Goal: Check status: Check status

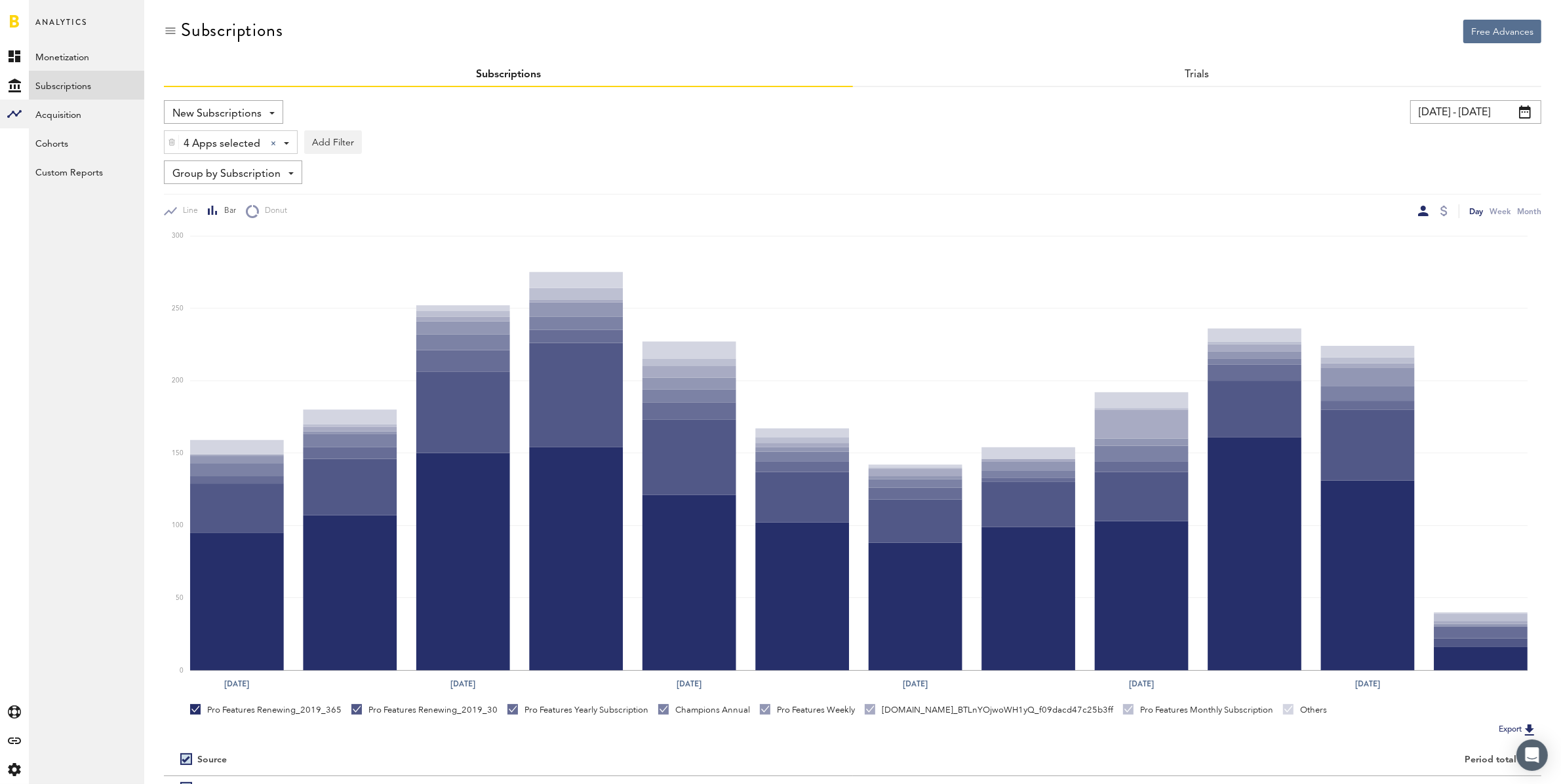
click at [1471, 111] on input "[DATE] - [DATE]" at bounding box center [1476, 112] width 131 height 23
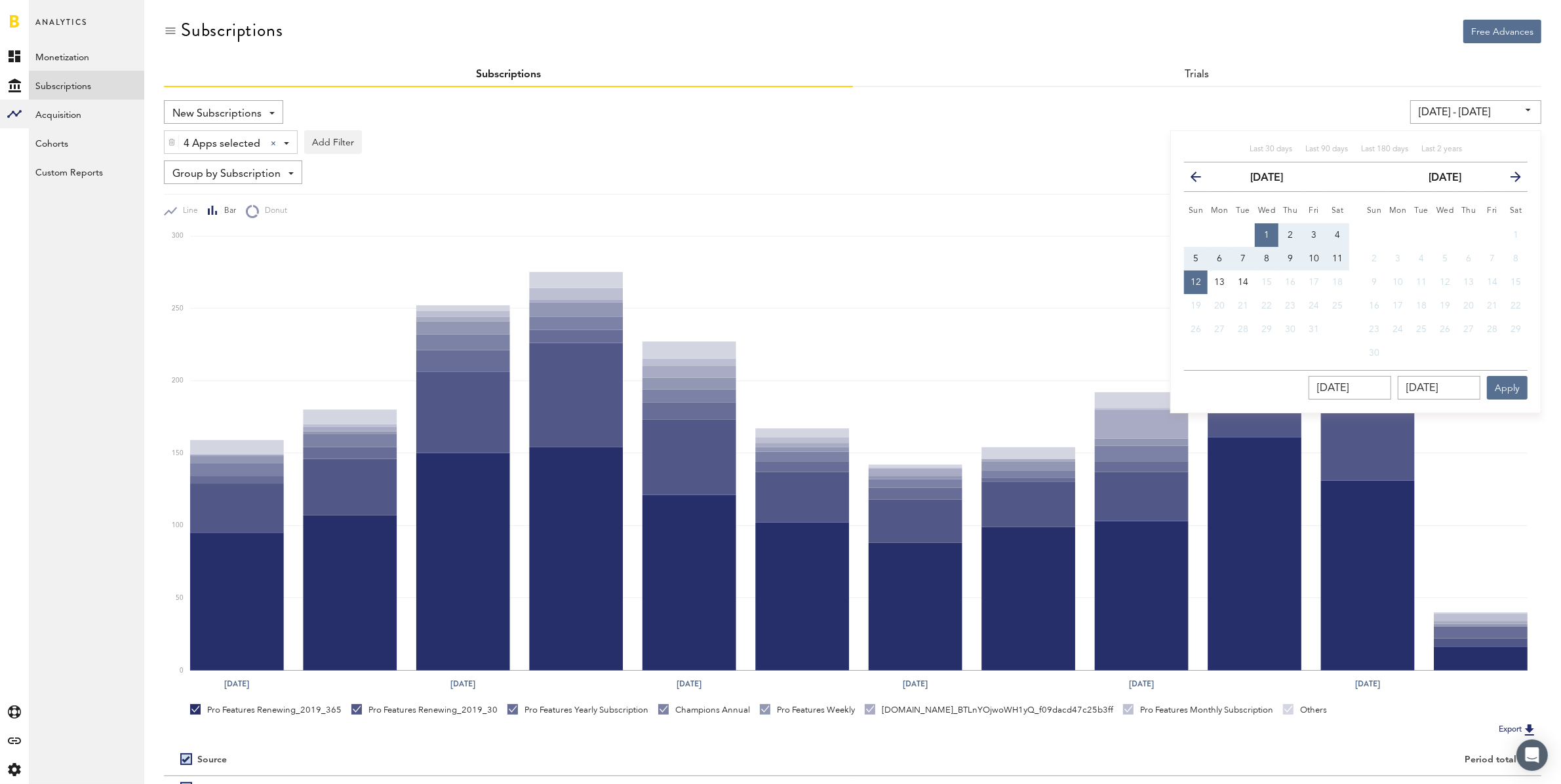
click at [1201, 180] on icon "button" at bounding box center [1201, 180] width 0 height 0
click at [1217, 326] on span "29" at bounding box center [1218, 329] width 10 height 9
type input "[DATE] - [DATE]"
type input "[DATE]"
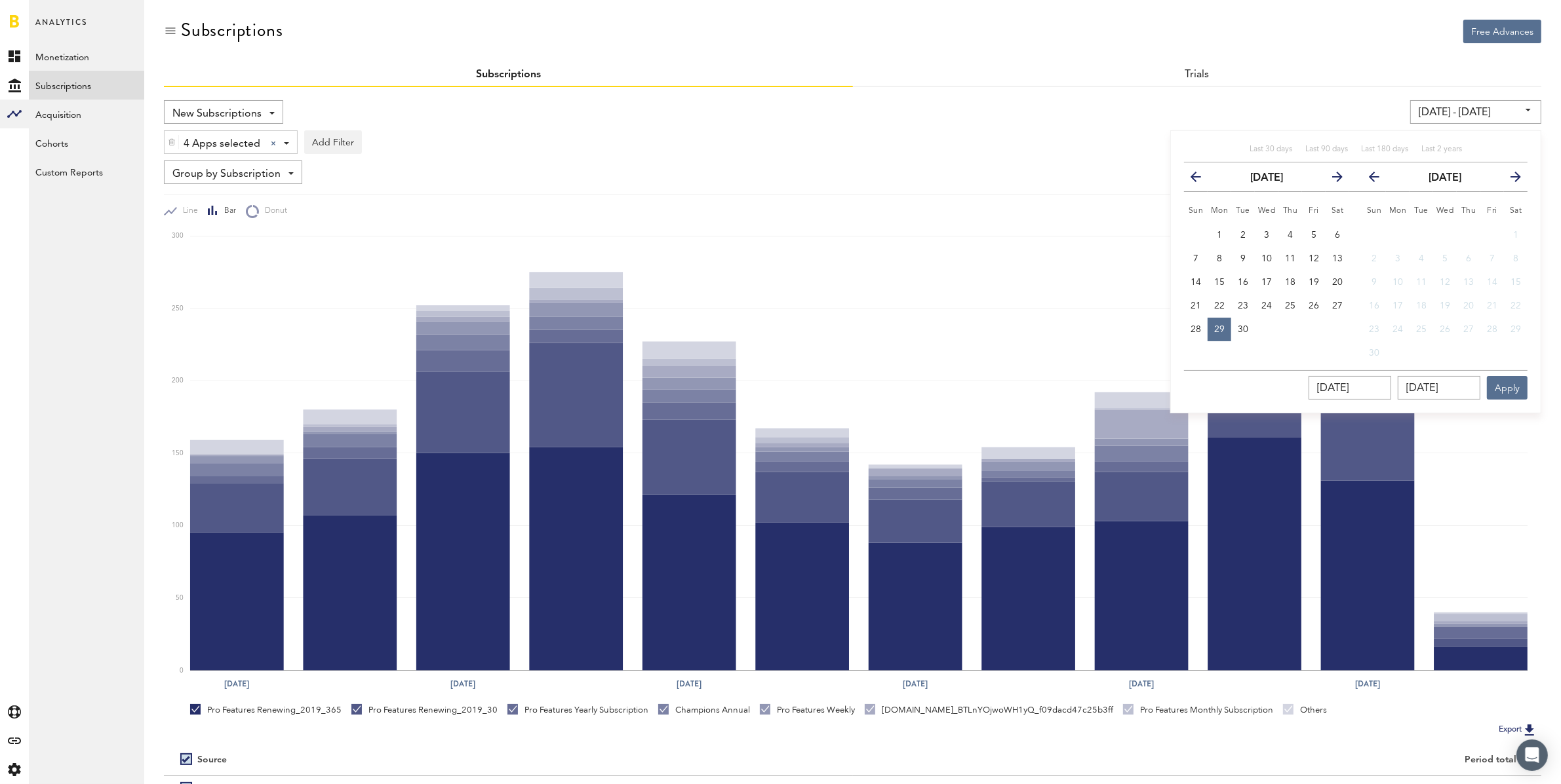
click at [1367, 171] on button "previous" at bounding box center [1372, 176] width 37 height 19
click at [1376, 256] on span "5" at bounding box center [1374, 258] width 6 height 9
type input "[DATE] - [DATE]"
type input "[DATE]"
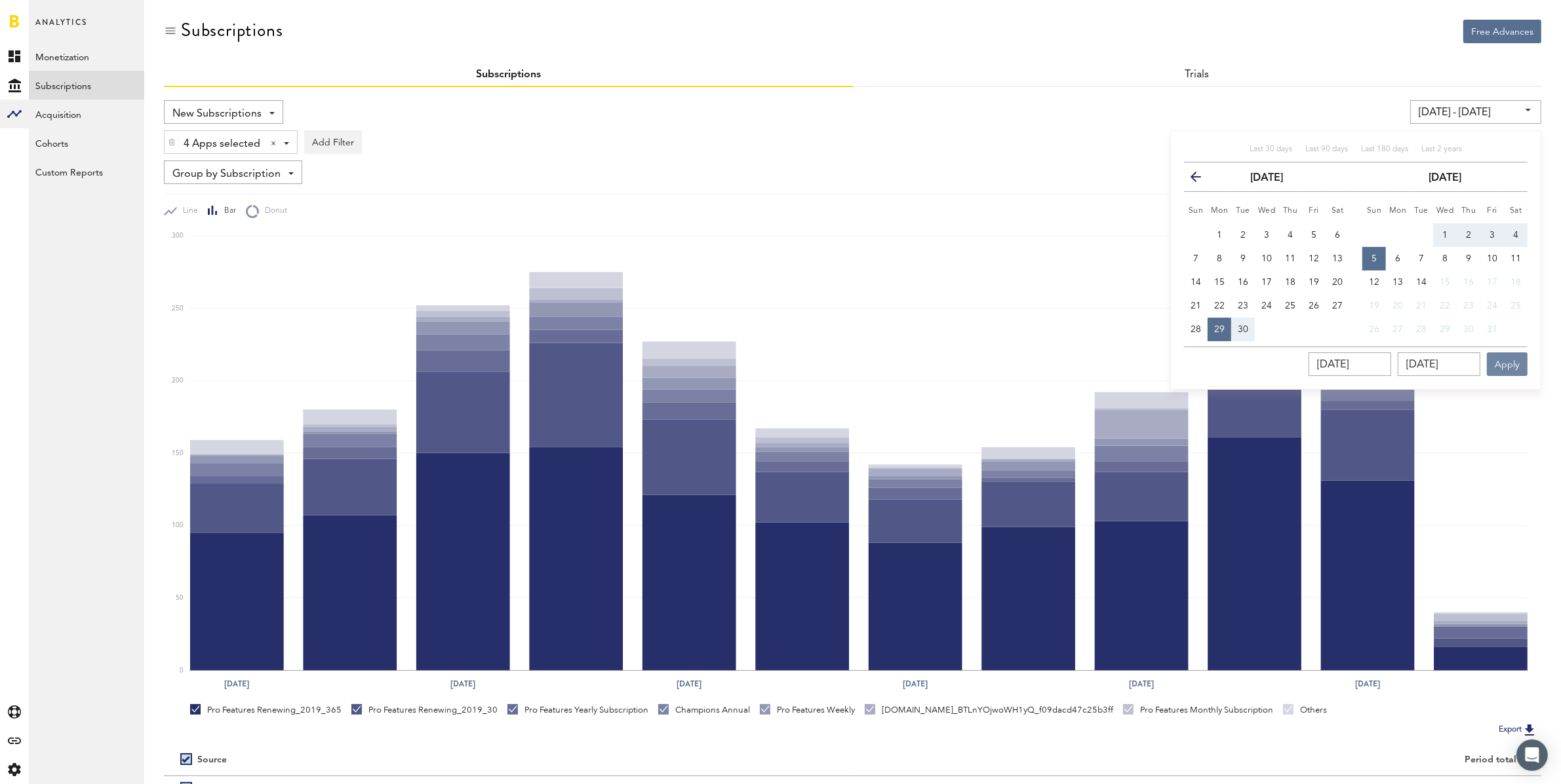
click at [1512, 356] on button "Apply" at bounding box center [1507, 364] width 41 height 23
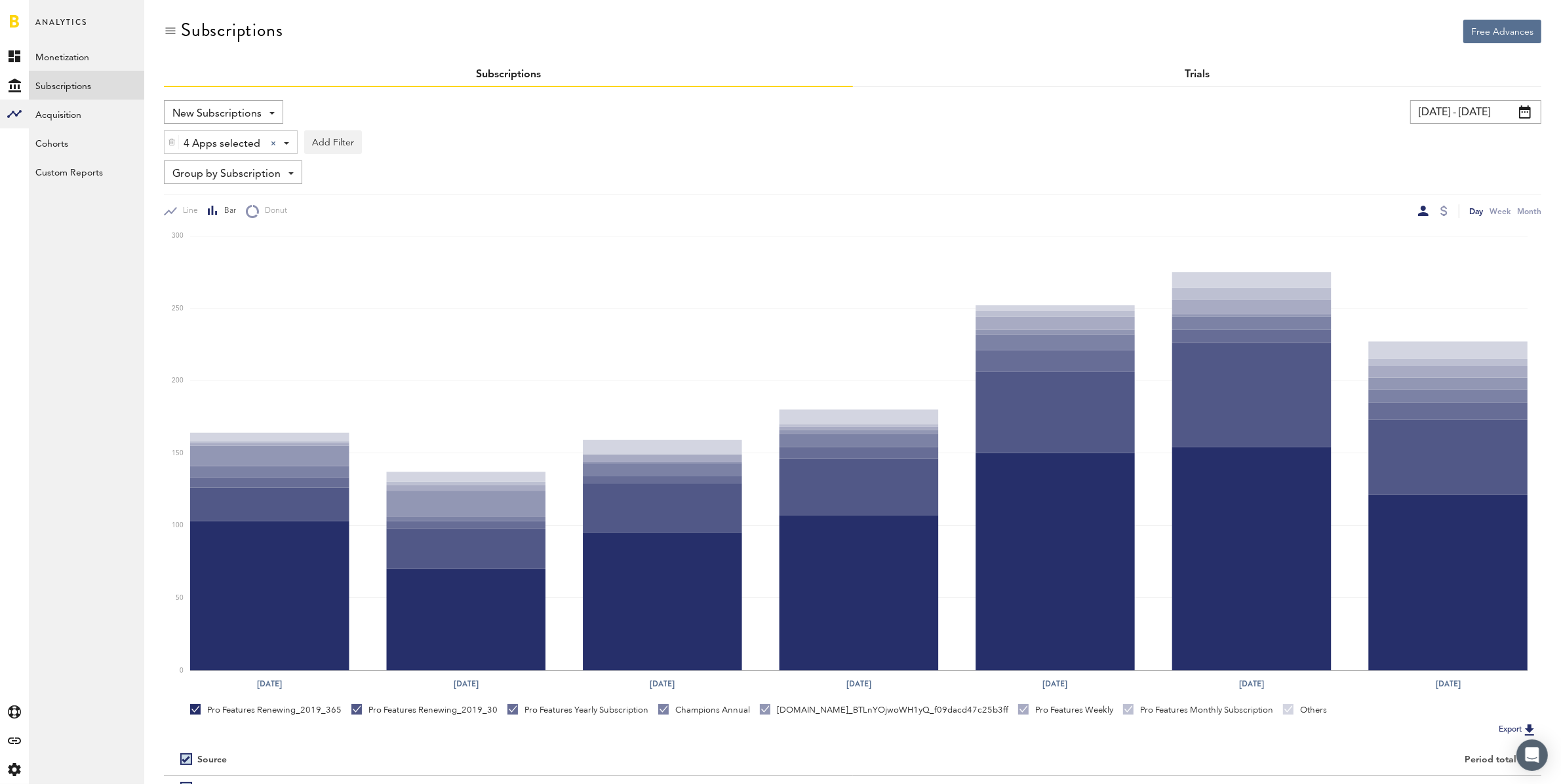
click at [1196, 78] on link "Trials" at bounding box center [1197, 74] width 25 height 10
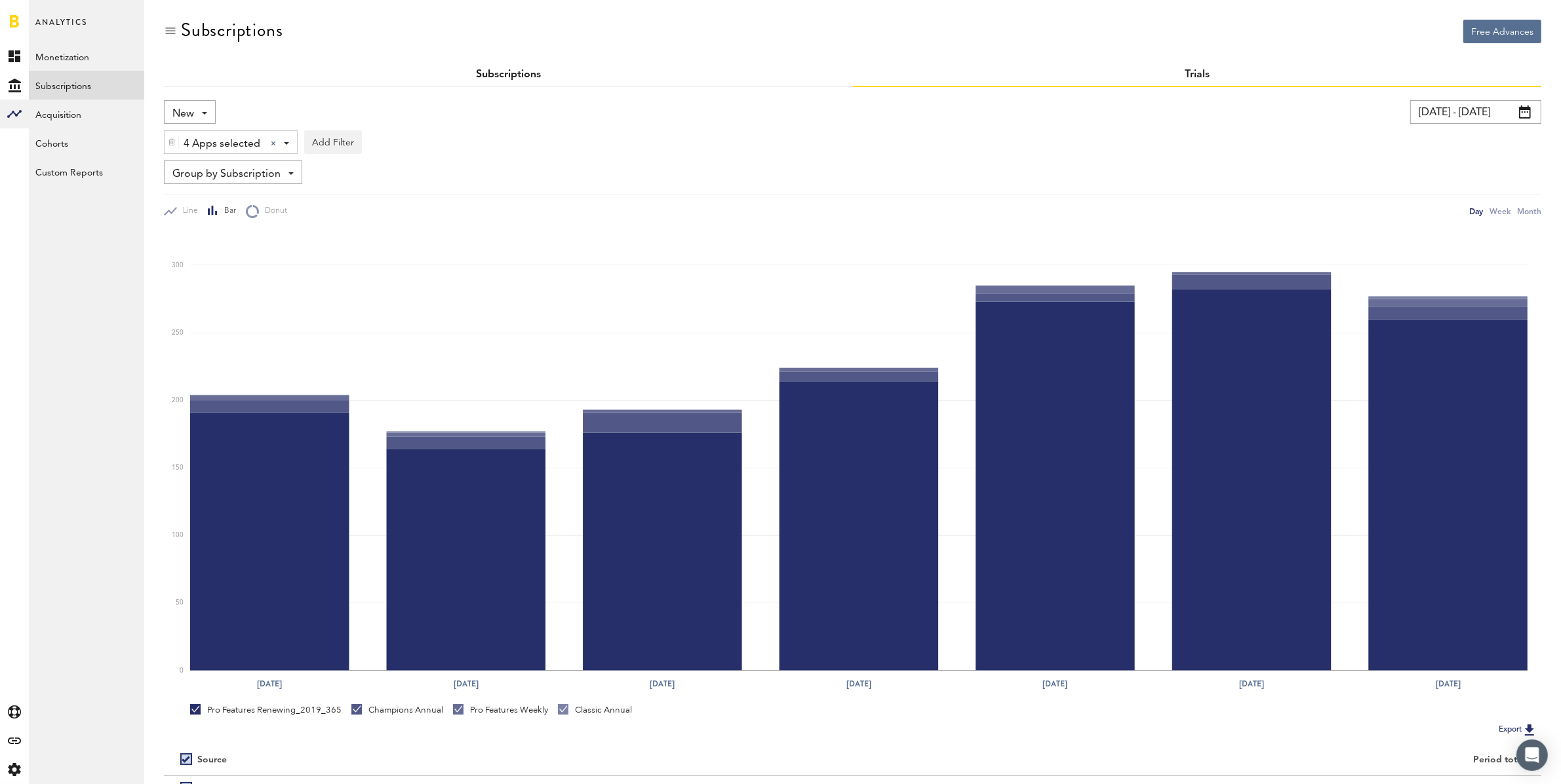
click at [520, 66] on div "Subscriptions" at bounding box center [509, 75] width 689 height 23
click at [518, 71] on link "Subscriptions" at bounding box center [508, 74] width 65 height 10
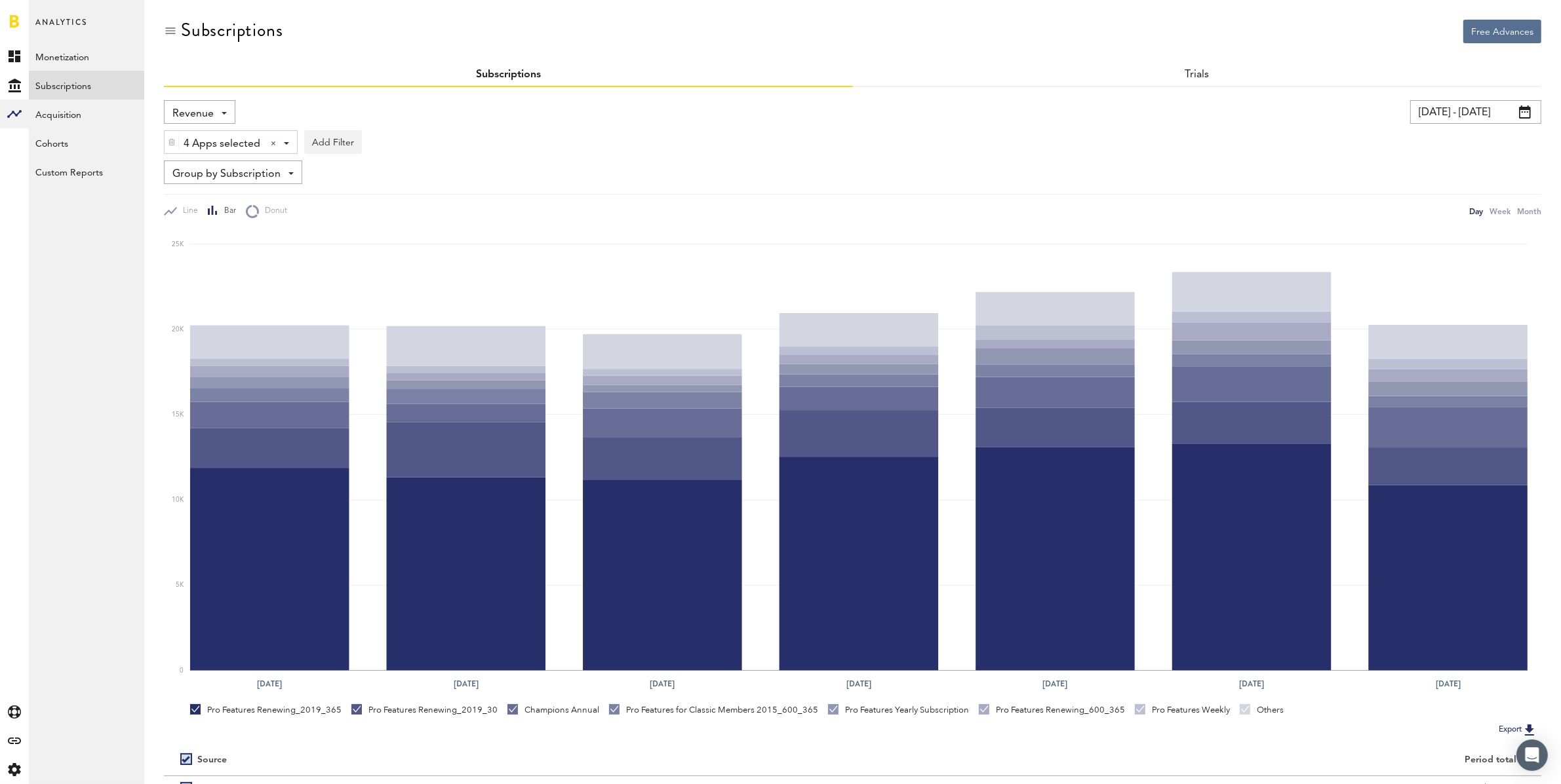
click at [200, 107] on span "Revenue" at bounding box center [193, 114] width 41 height 22
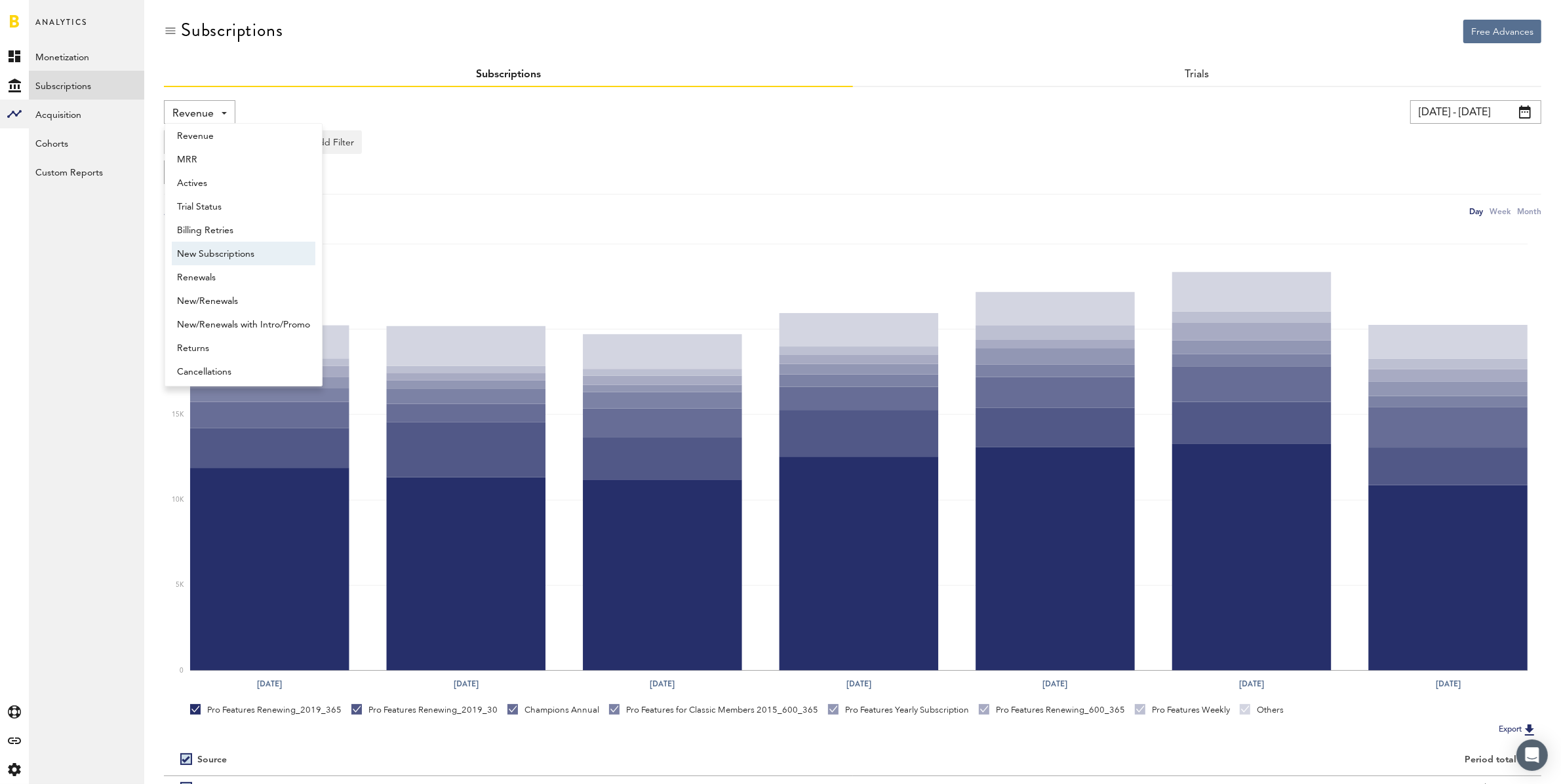
click at [241, 249] on span "New Subscriptions" at bounding box center [243, 254] width 133 height 22
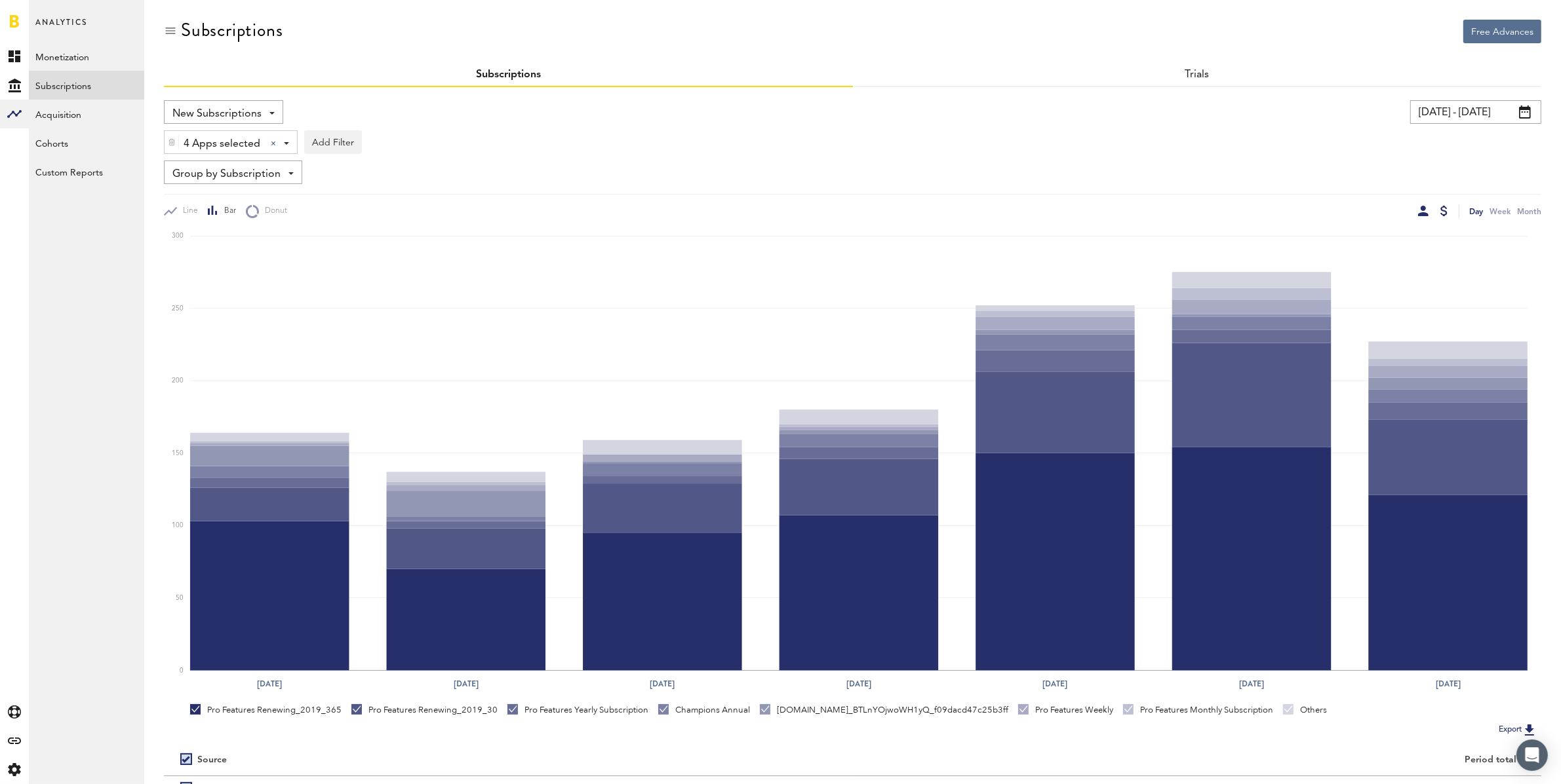
click at [1441, 207] on div at bounding box center [1444, 211] width 7 height 10
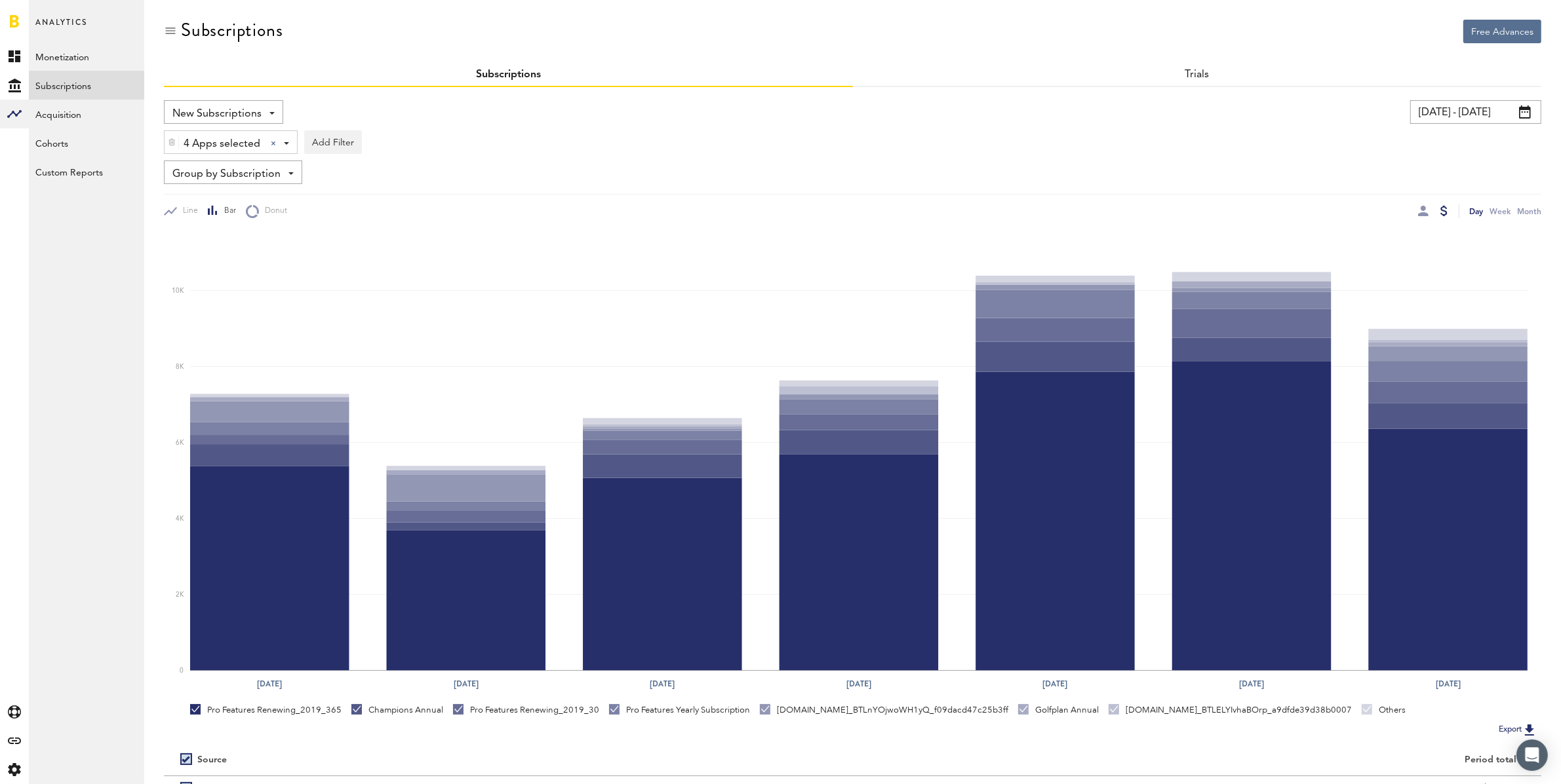
click at [1440, 123] on input "[DATE] - [DATE]" at bounding box center [1476, 112] width 131 height 23
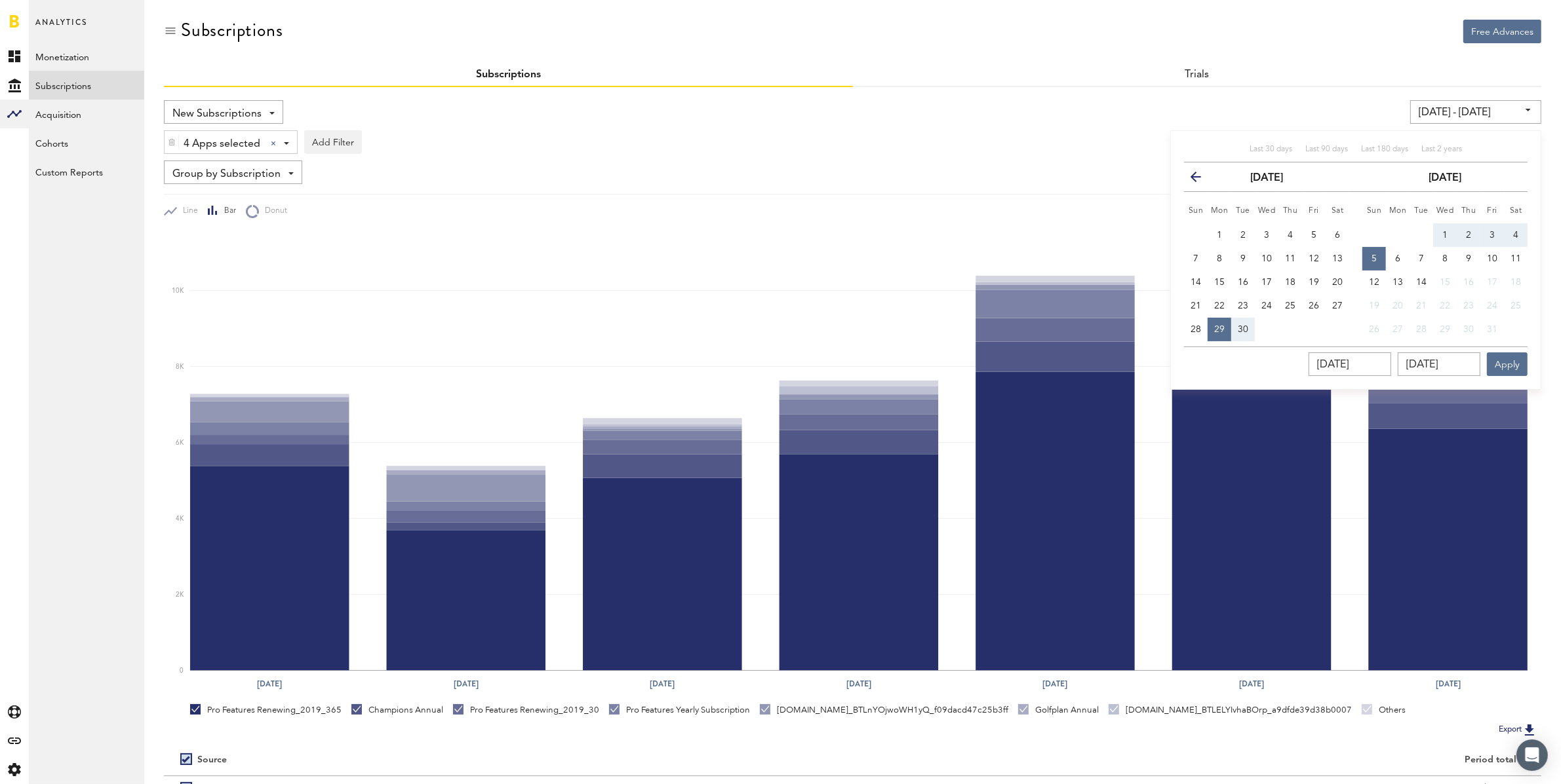
click at [1374, 257] on span "5" at bounding box center [1374, 258] width 6 height 9
type input "[DATE] - [DATE]"
type input "[DATE]"
click at [1517, 259] on span "11" at bounding box center [1515, 258] width 10 height 9
type input "[DATE] - [DATE]"
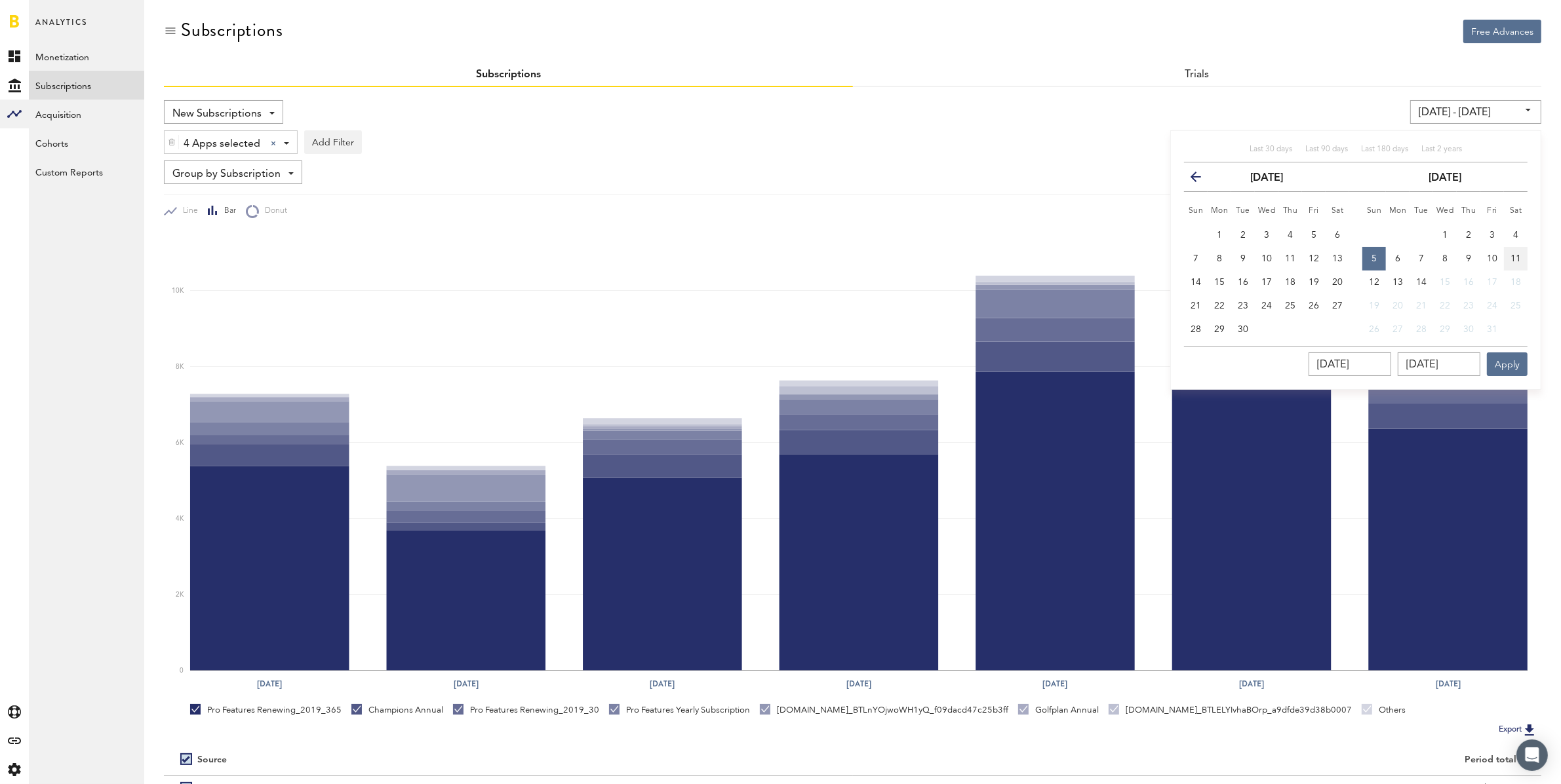
type input "[DATE]"
click at [1514, 360] on button "Apply" at bounding box center [1507, 364] width 41 height 23
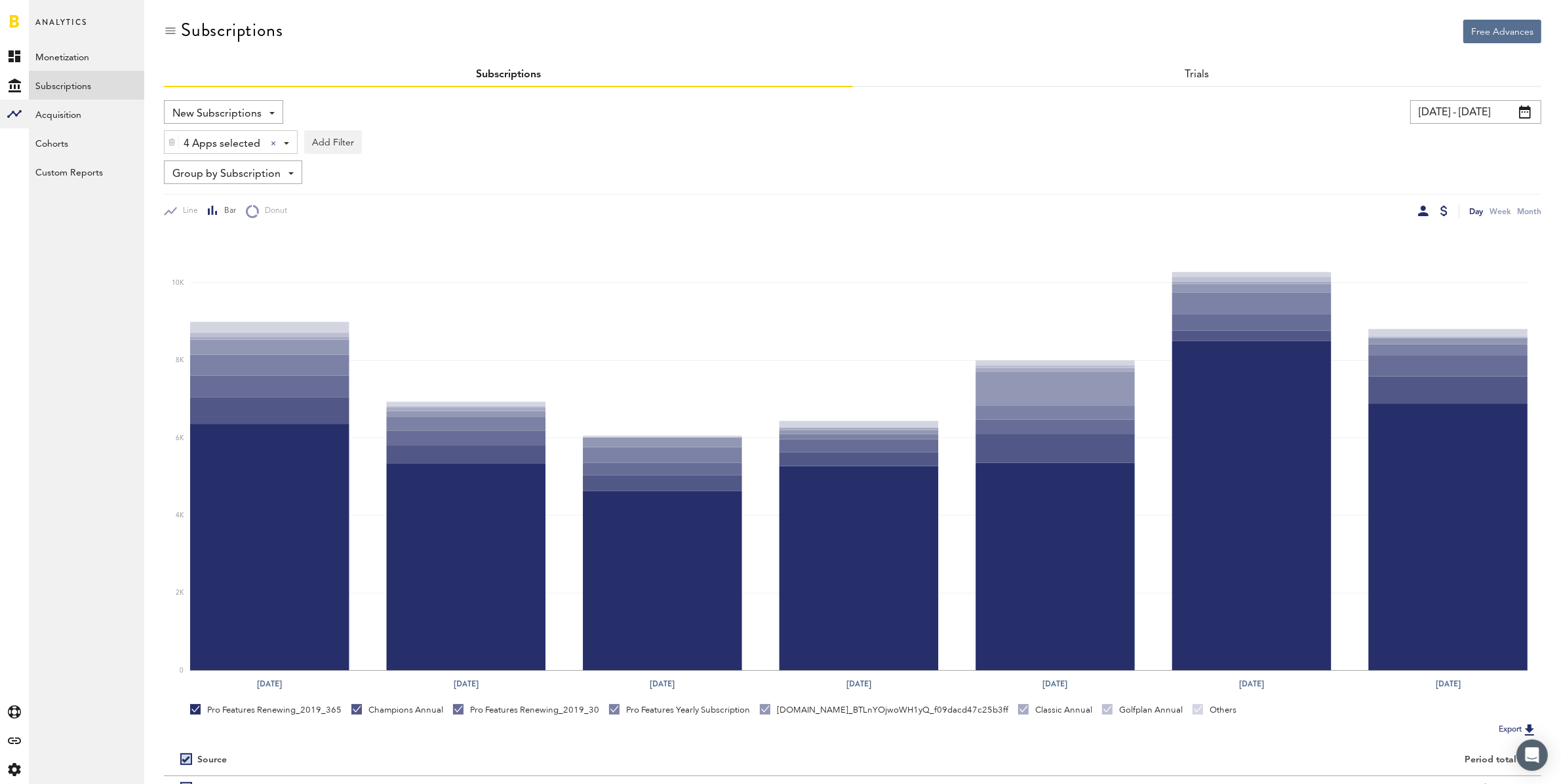
click at [1423, 214] on div at bounding box center [1422, 211] width 10 height 10
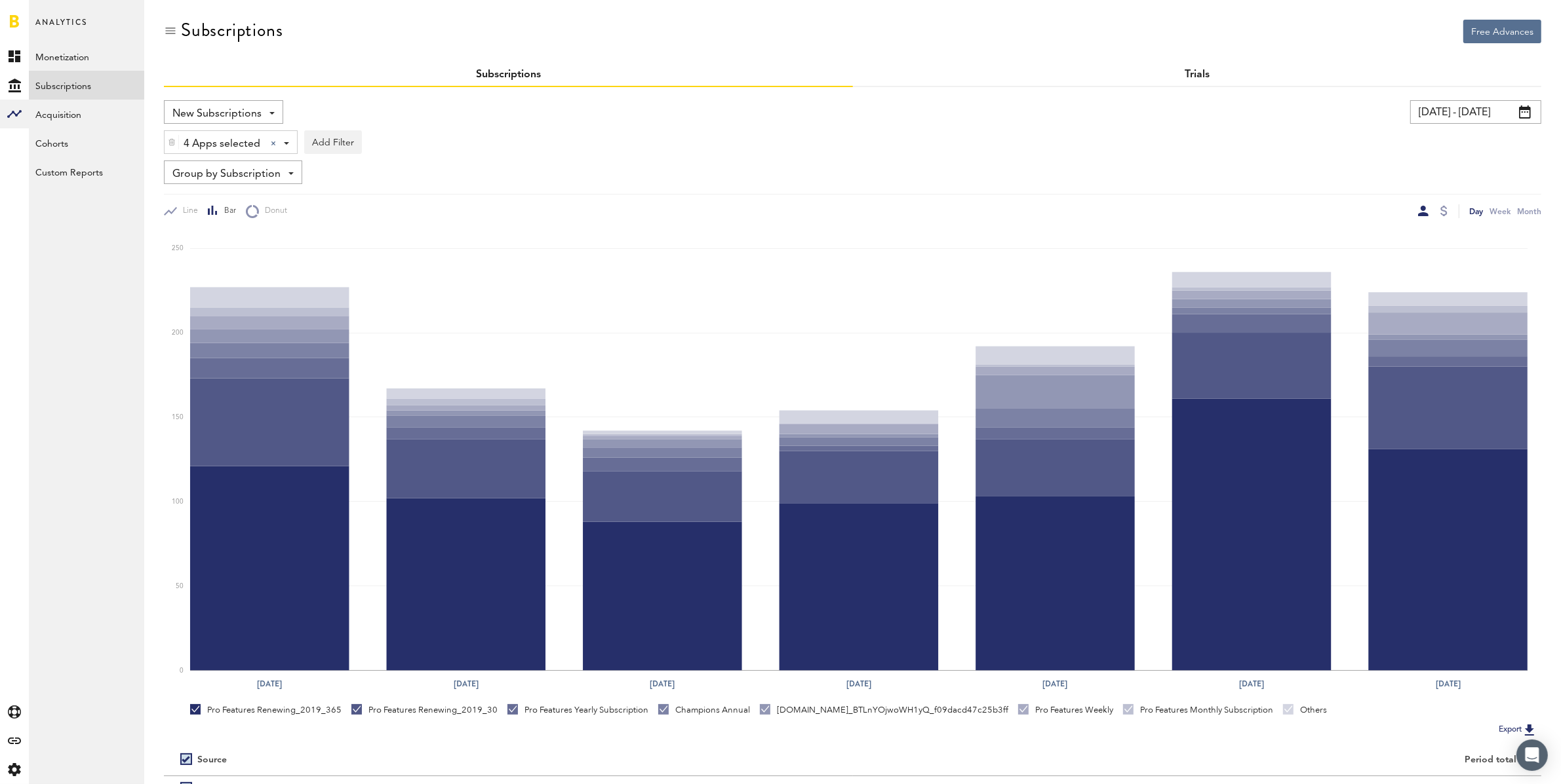
click at [1207, 75] on link "Trials" at bounding box center [1197, 74] width 25 height 10
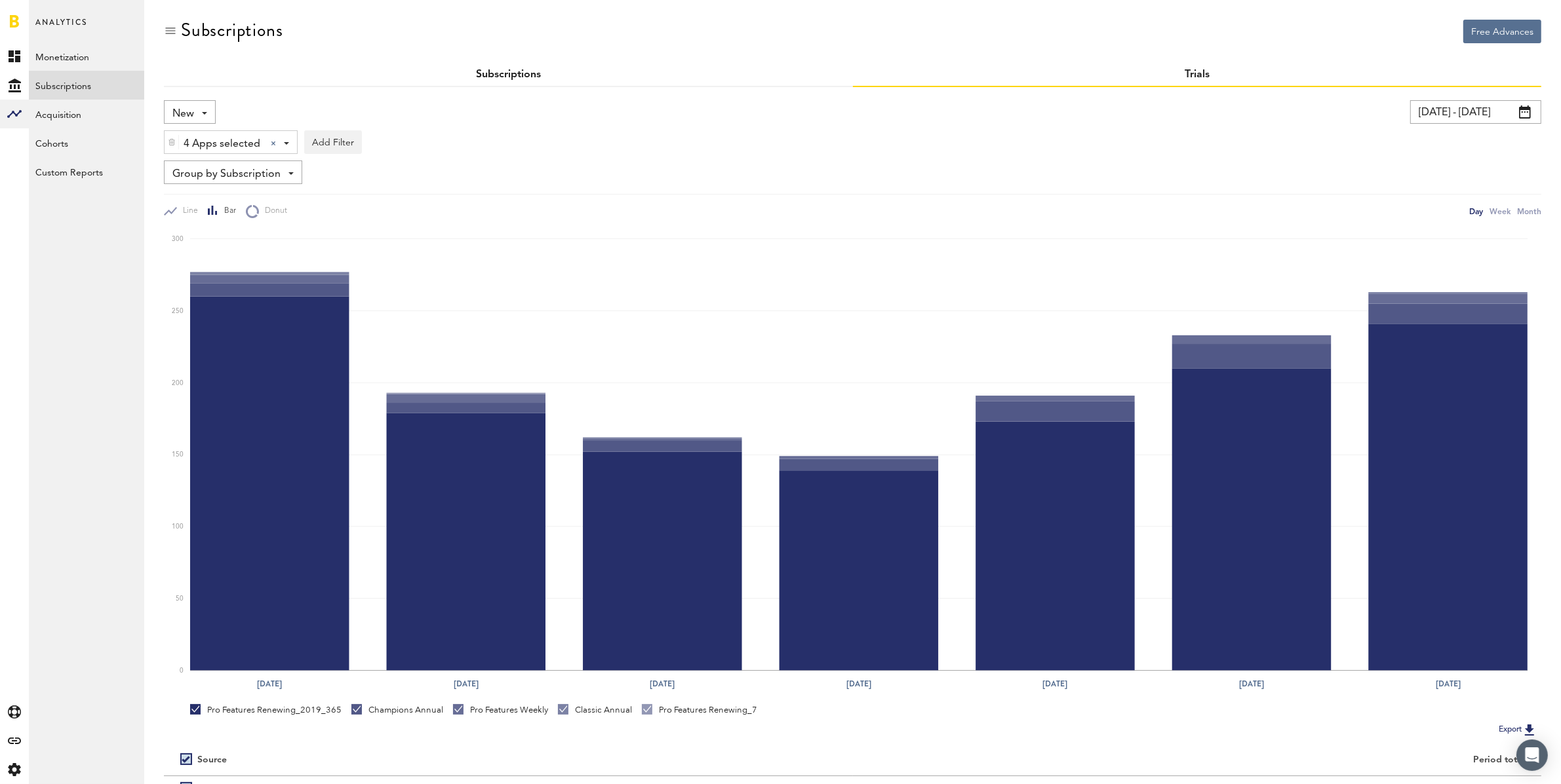
click at [510, 70] on link "Subscriptions" at bounding box center [508, 74] width 65 height 10
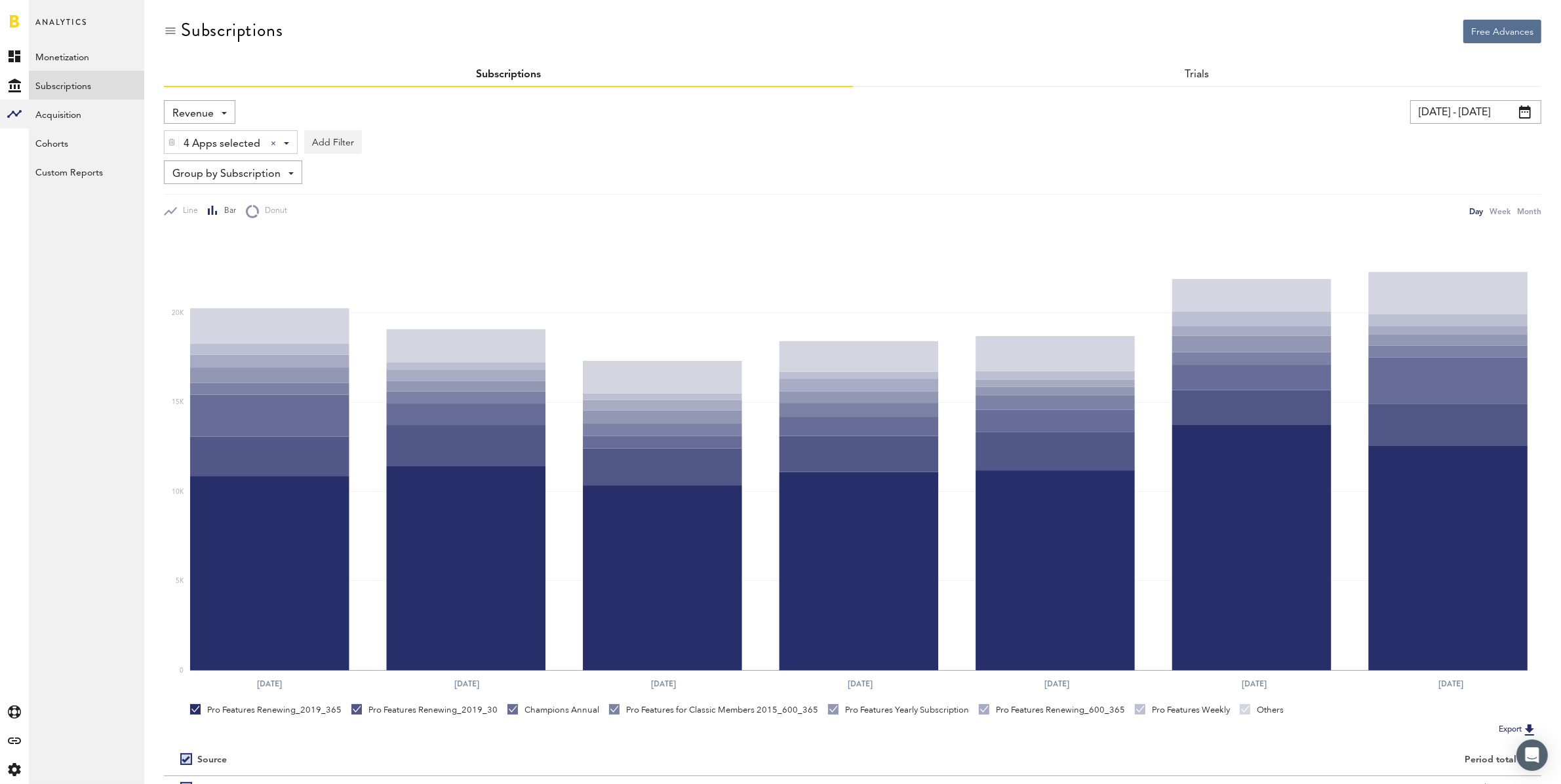
click at [204, 104] on span "Revenue" at bounding box center [193, 114] width 41 height 22
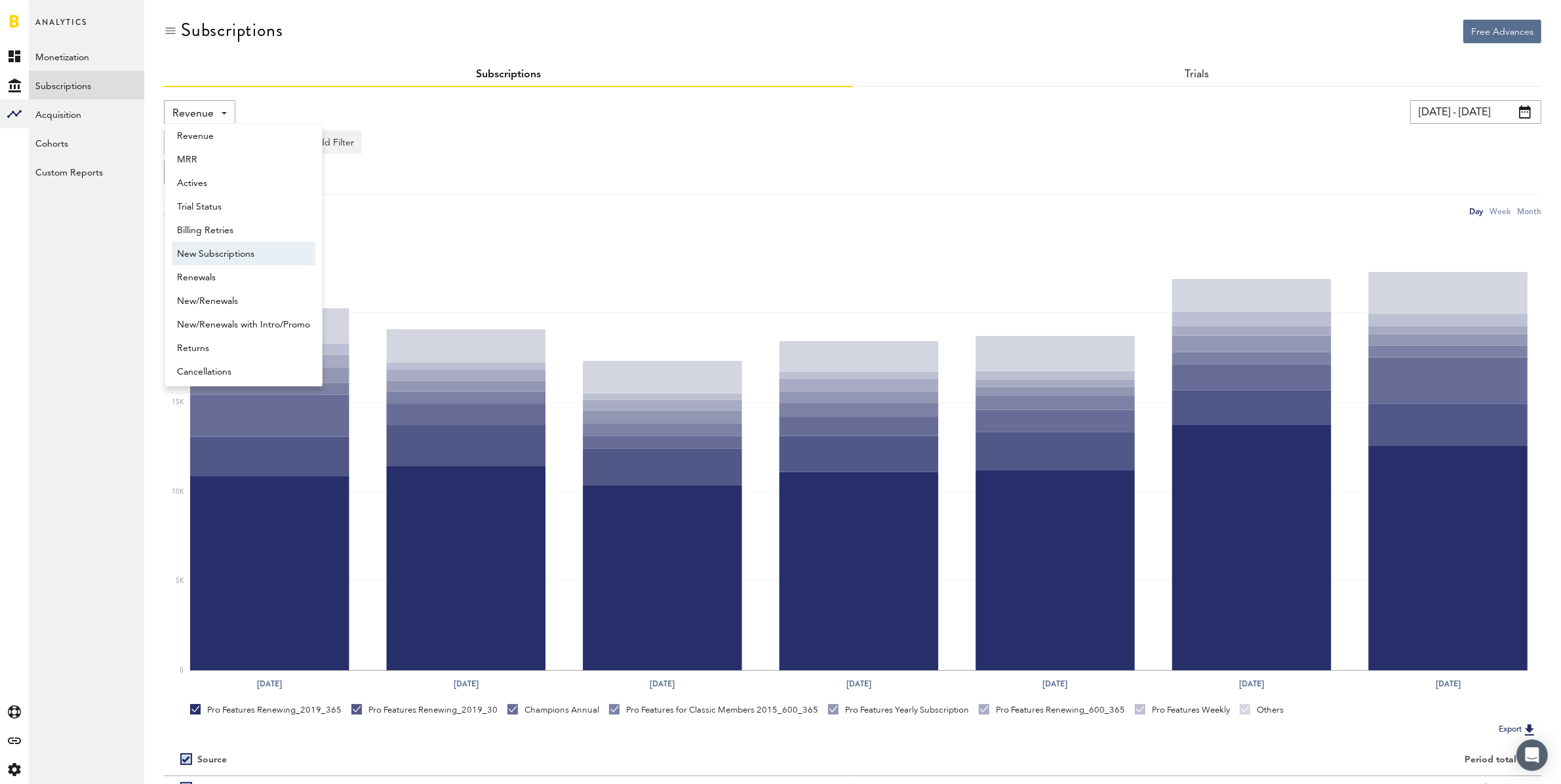
click at [243, 252] on span "New Subscriptions" at bounding box center [243, 254] width 133 height 22
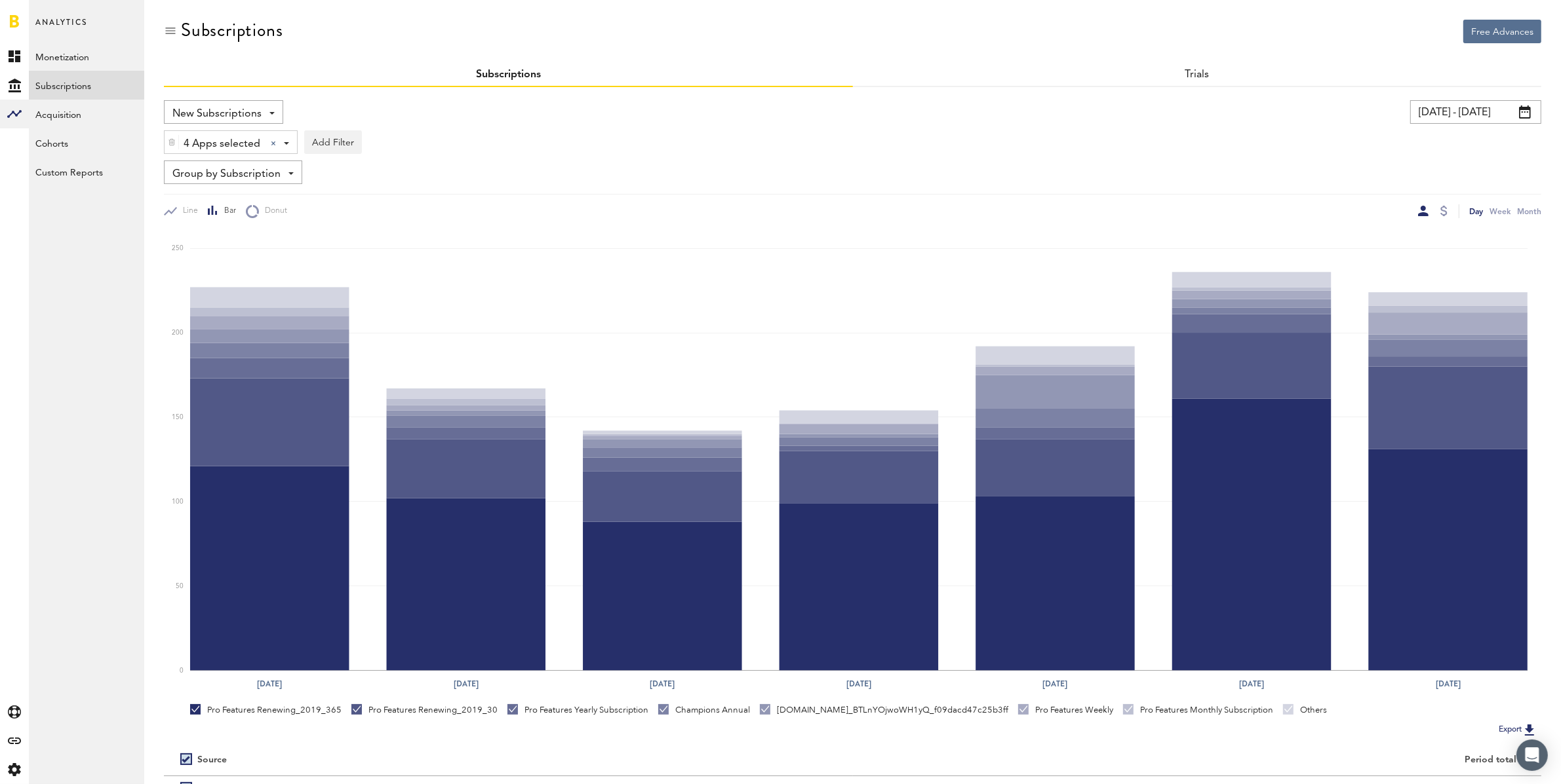
click at [1440, 209] on div at bounding box center [1444, 211] width 7 height 10
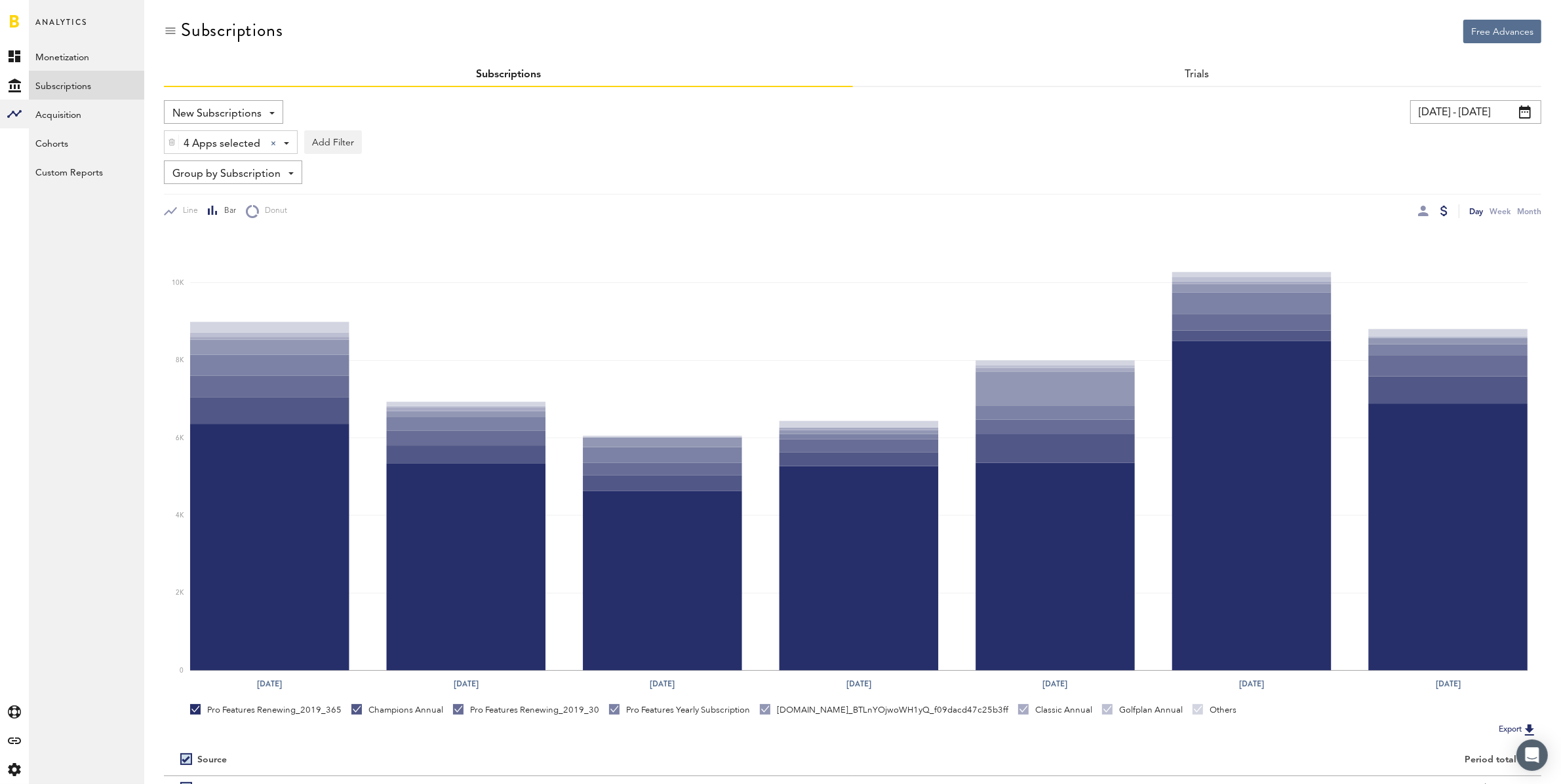
click at [1454, 114] on input "[DATE] - [DATE]" at bounding box center [1476, 112] width 131 height 23
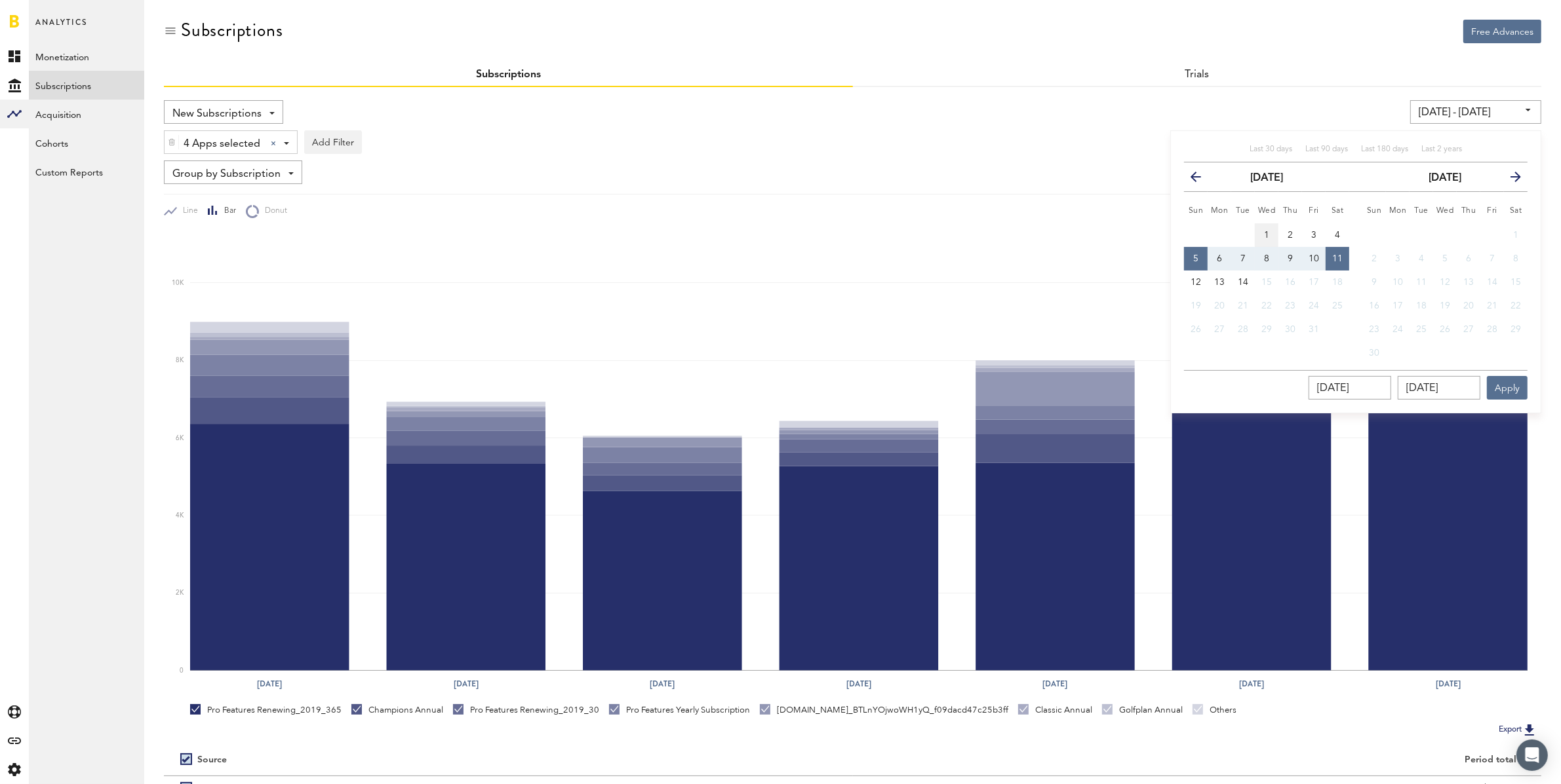
click at [1266, 231] on span "1" at bounding box center [1267, 235] width 6 height 9
type input "[DATE] - [DATE]"
type input "[DATE]"
drag, startPoint x: 1195, startPoint y: 282, endPoint x: 1232, endPoint y: 303, distance: 42.5
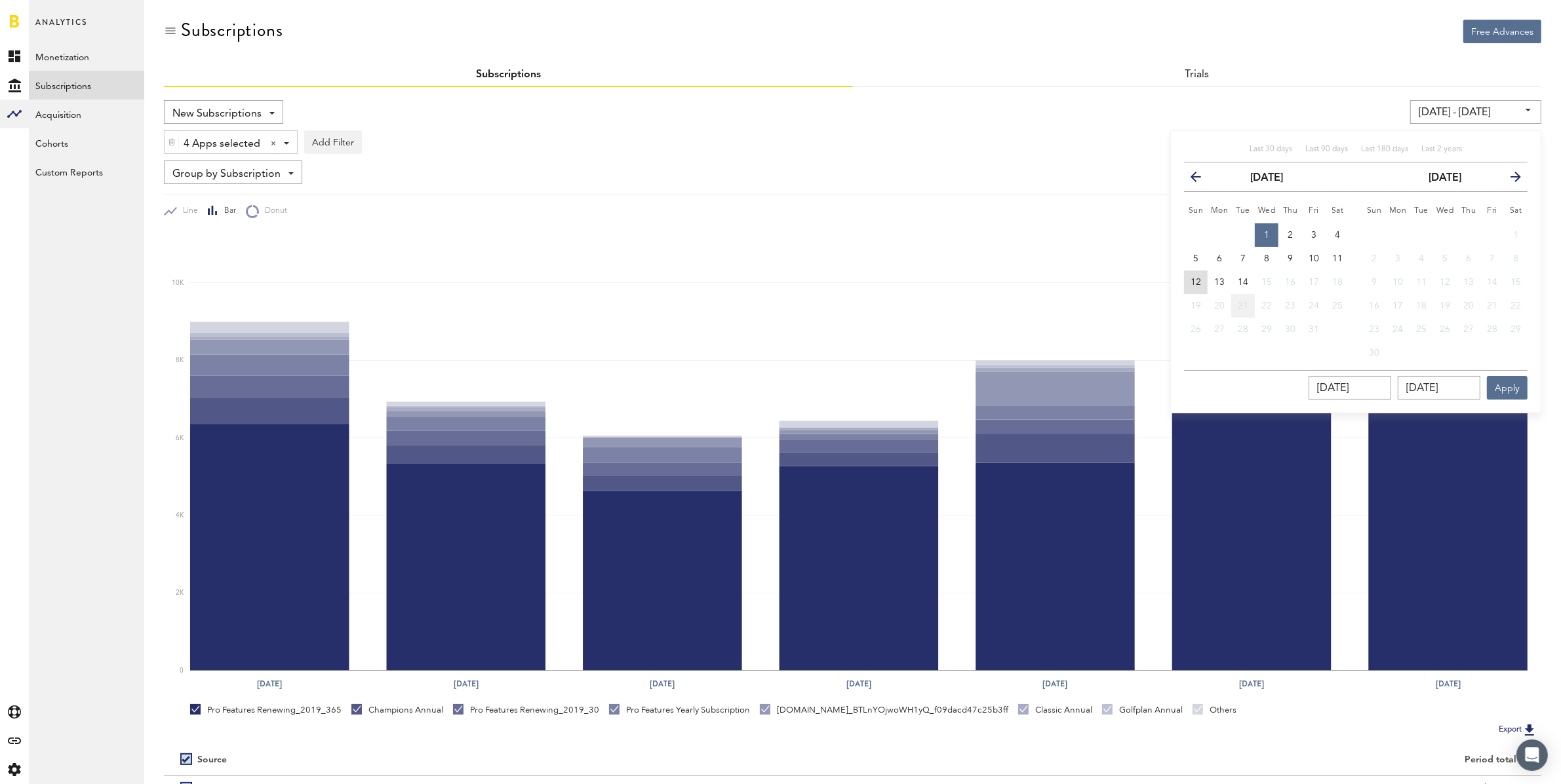
click at [1198, 285] on span "12" at bounding box center [1195, 282] width 10 height 9
type input "[DATE] - [DATE]"
type input "[DATE]"
click at [1495, 384] on button "Apply" at bounding box center [1507, 388] width 41 height 23
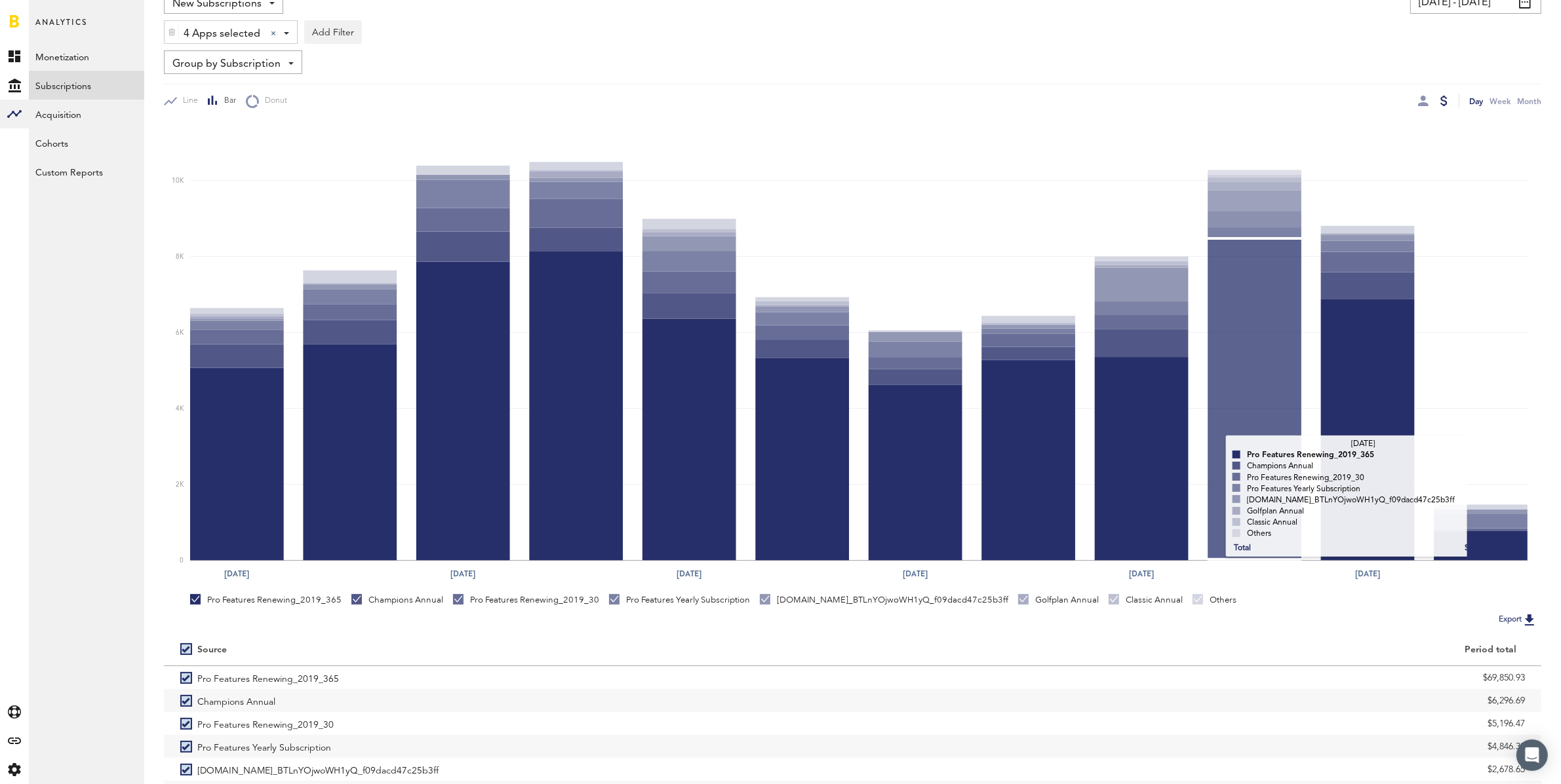
scroll to position [47, 0]
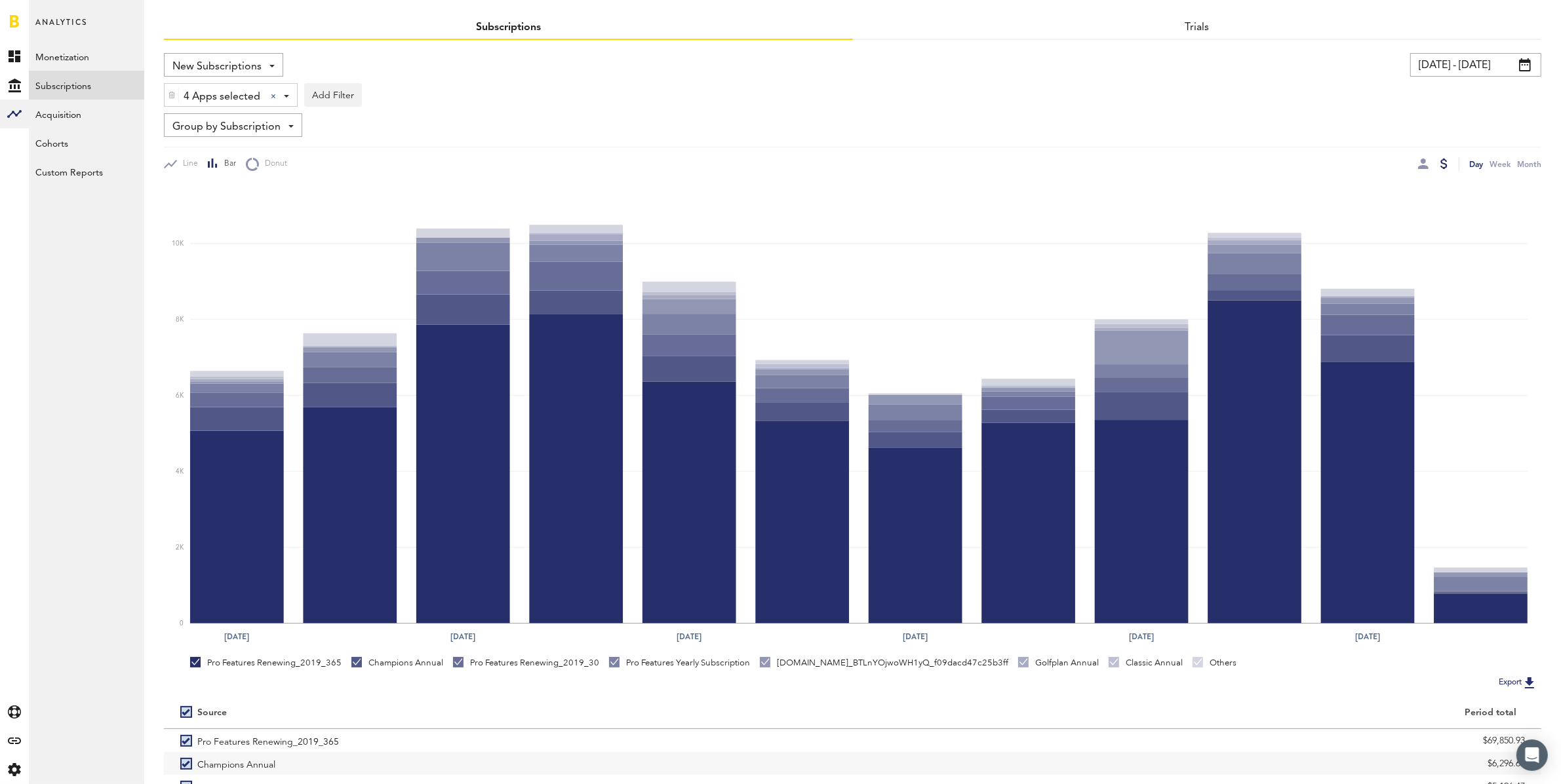
click at [1477, 67] on input "[DATE] - [DATE]" at bounding box center [1476, 65] width 131 height 23
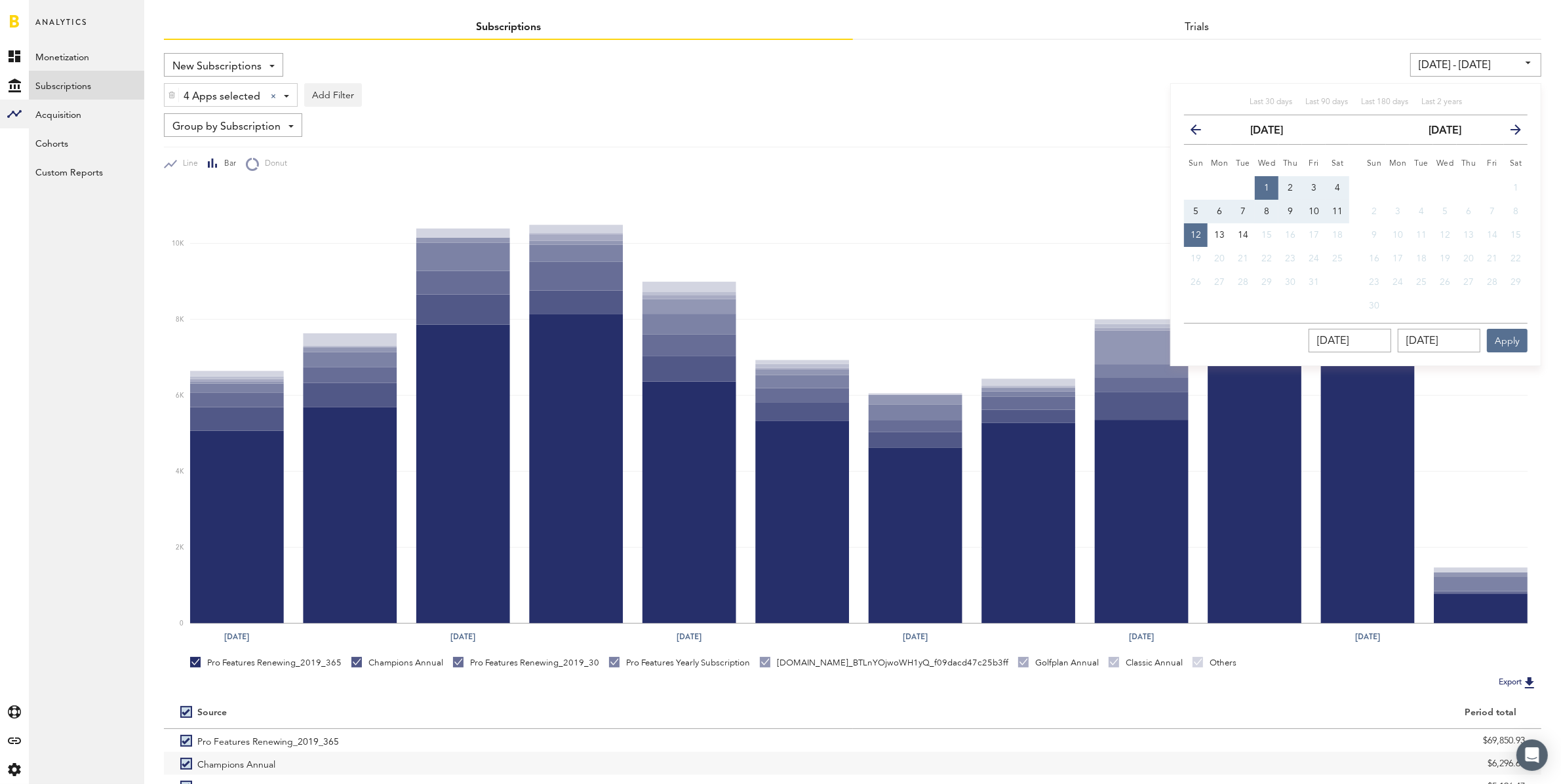
click at [1274, 183] on button "1" at bounding box center [1266, 188] width 23 height 23
click at [1267, 180] on button "1" at bounding box center [1266, 188] width 23 height 23
click at [1335, 204] on button "11" at bounding box center [1337, 212] width 23 height 23
type input "[DATE] - [DATE]"
type input "[DATE]"
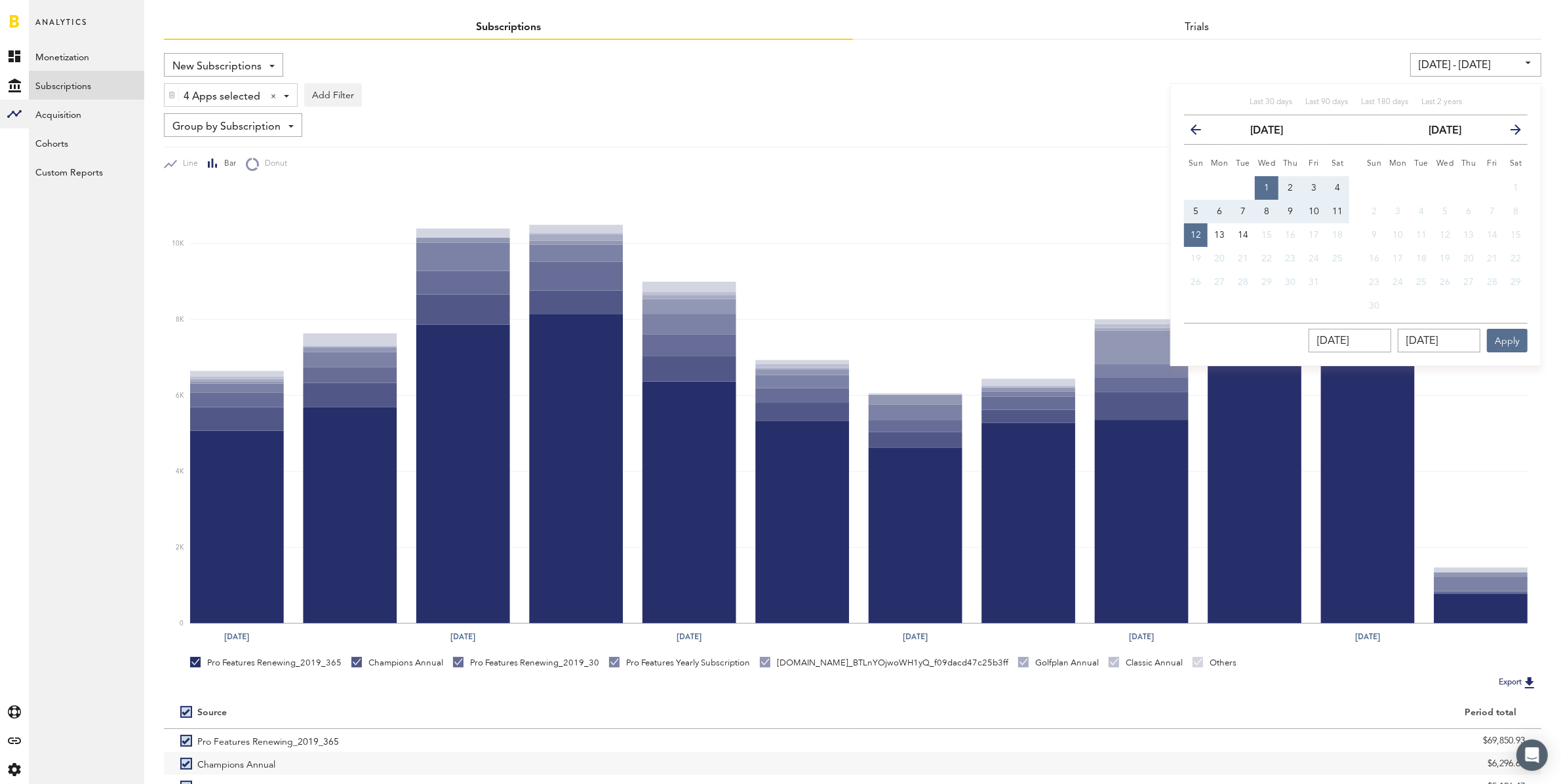
type input "[DATE]"
click at [1266, 180] on button "1" at bounding box center [1266, 188] width 23 height 23
type input "[DATE] - [DATE]"
type input "[DATE]"
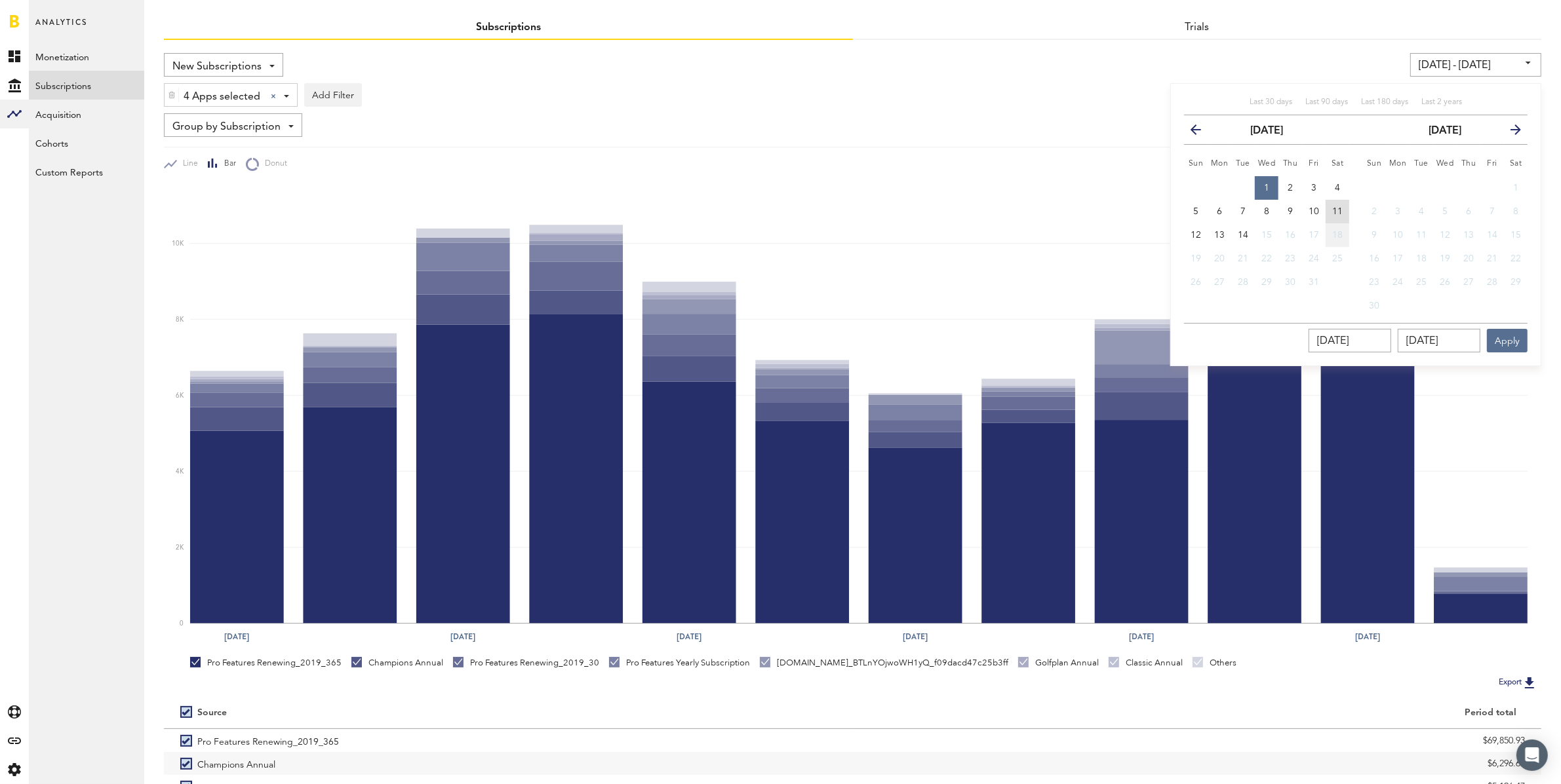
click at [1340, 210] on span "11" at bounding box center [1337, 212] width 10 height 9
type input "[DATE] - [DATE]"
type input "[DATE]"
click at [1494, 333] on button "Apply" at bounding box center [1507, 340] width 41 height 23
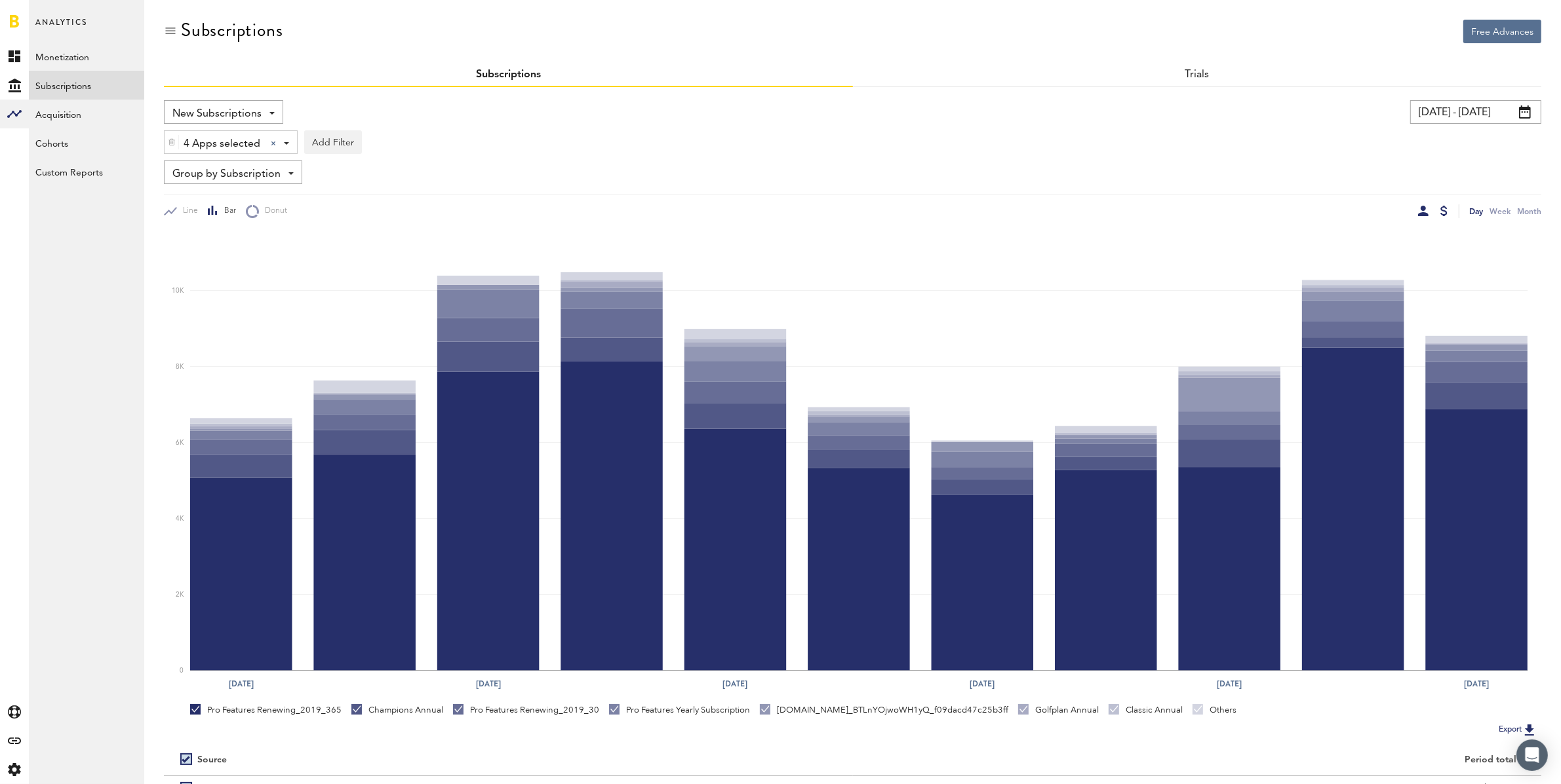
click at [1422, 207] on div at bounding box center [1422, 211] width 10 height 10
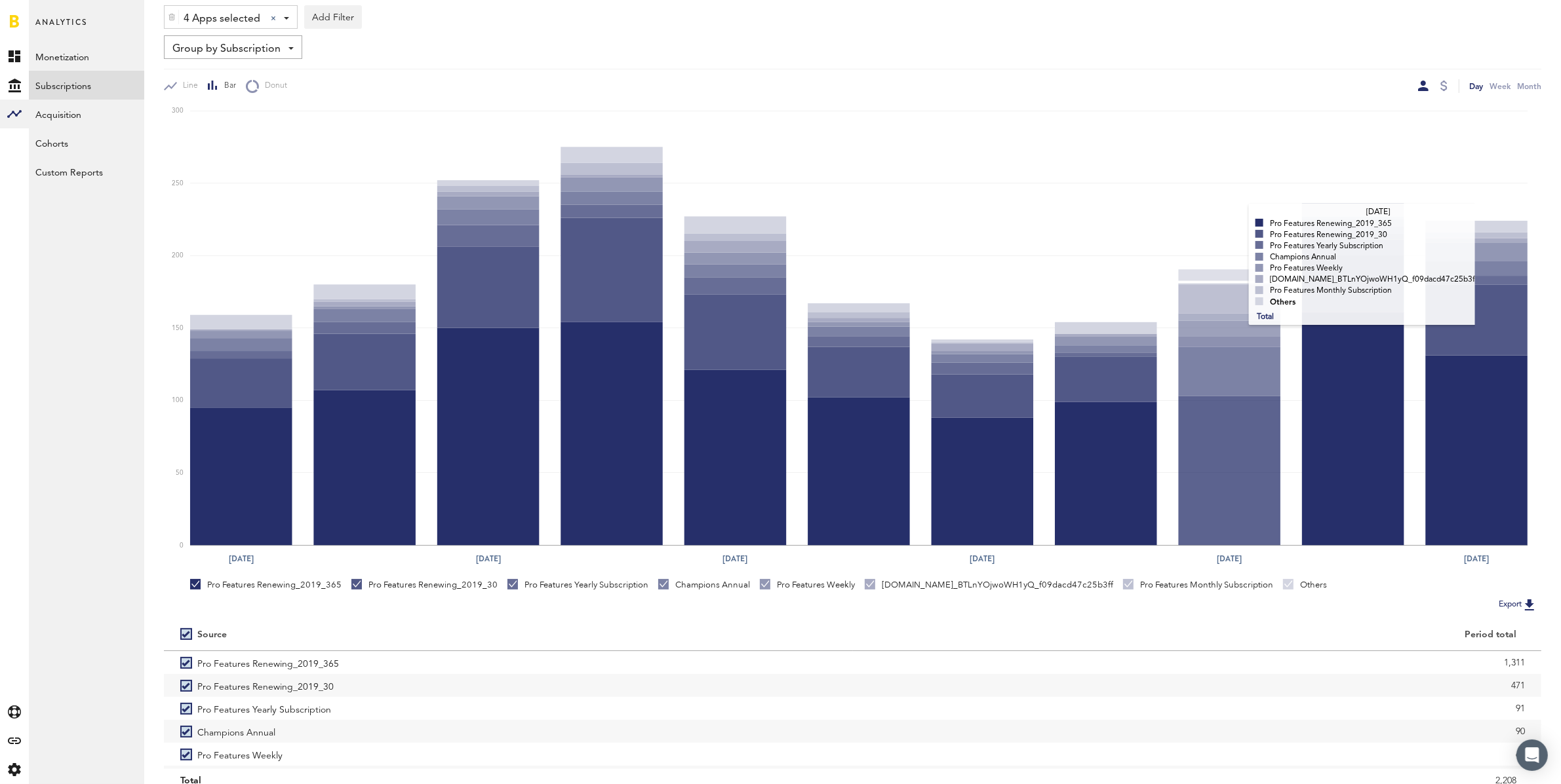
scroll to position [178, 0]
